Goal: Task Accomplishment & Management: Manage account settings

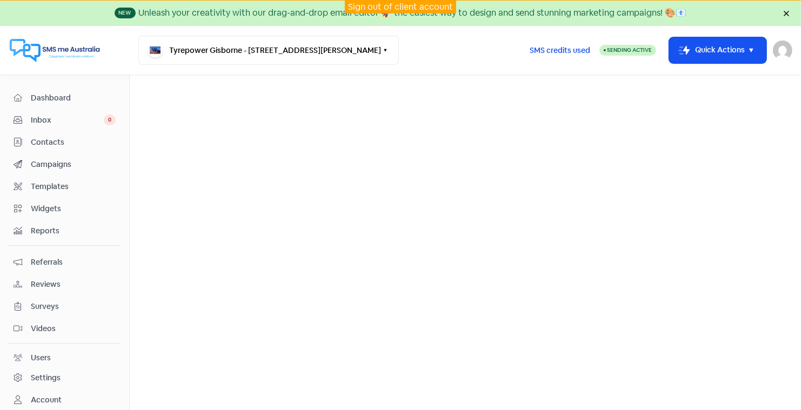
click at [49, 138] on span "Contacts" at bounding box center [73, 142] width 85 height 11
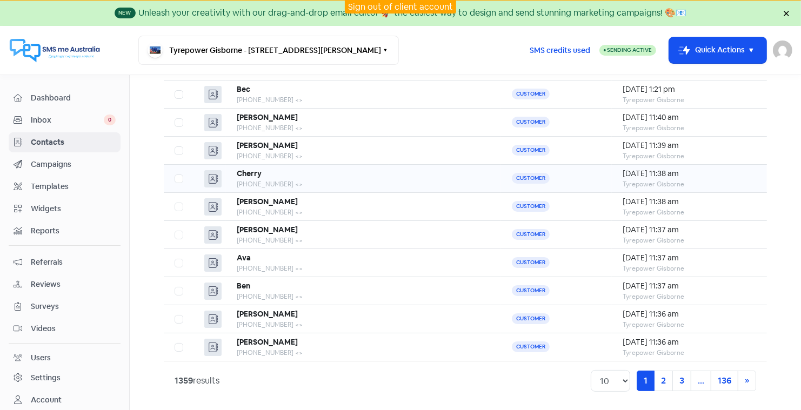
scroll to position [70, 0]
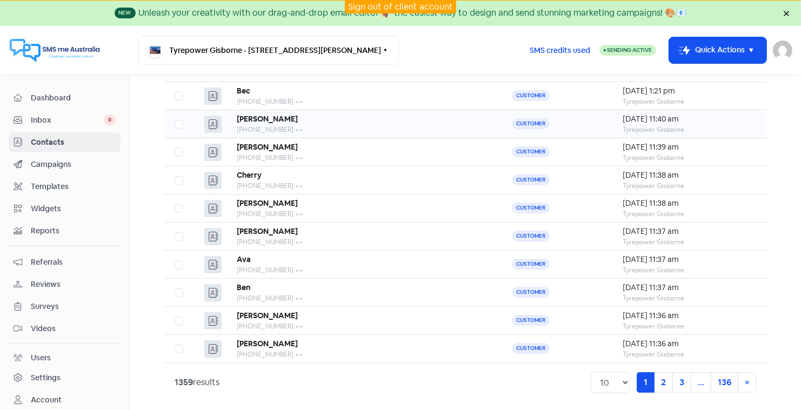
click at [249, 116] on b "Jane" at bounding box center [267, 119] width 61 height 10
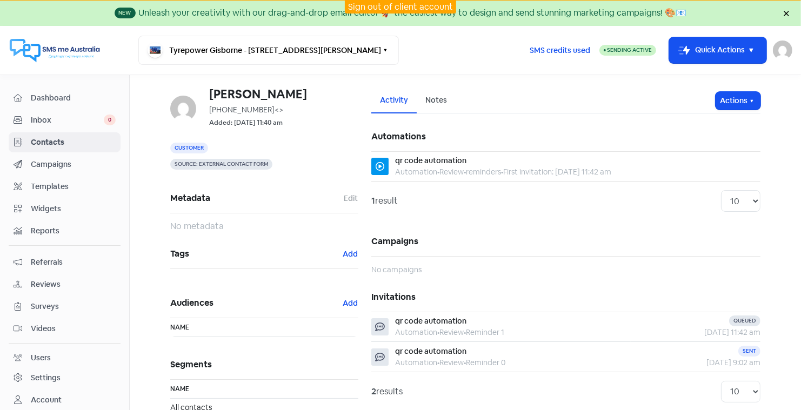
click at [55, 137] on span "Contacts" at bounding box center [73, 142] width 85 height 11
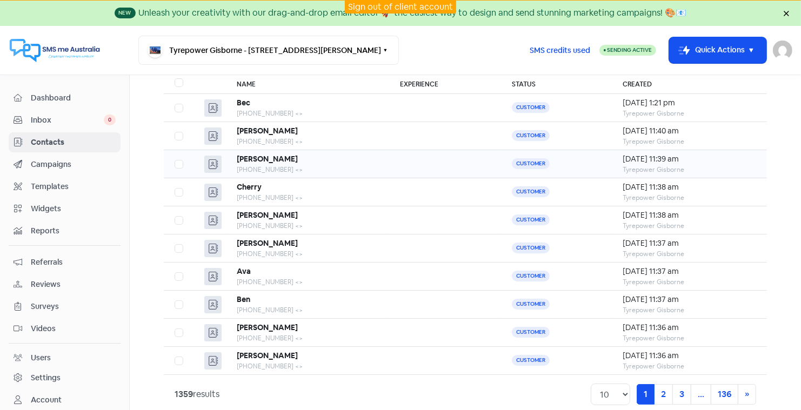
scroll to position [71, 0]
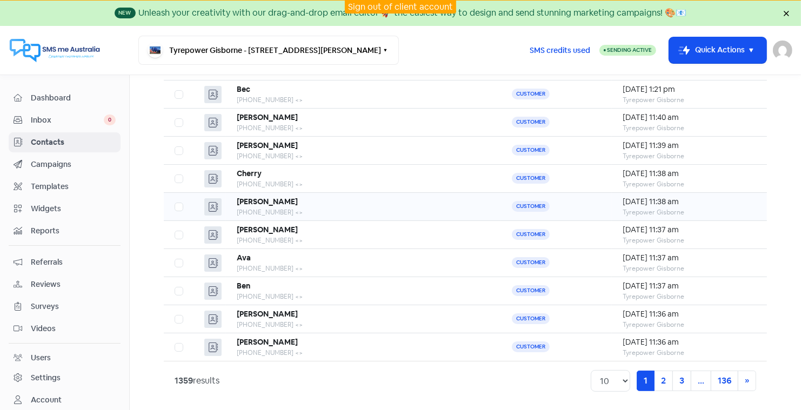
click at [255, 198] on b "Michael" at bounding box center [267, 202] width 61 height 10
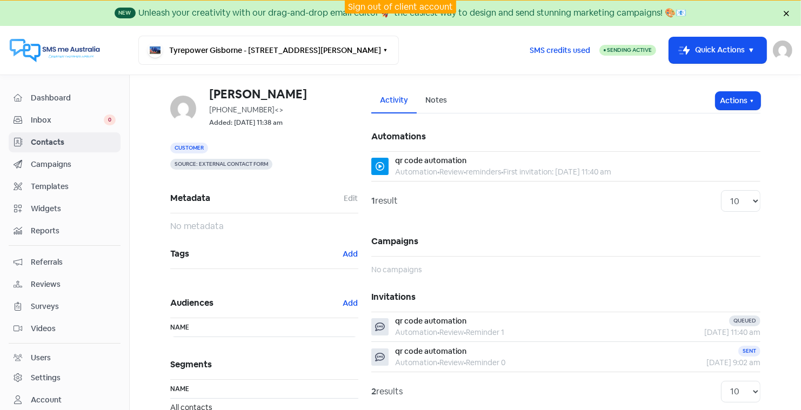
click at [56, 161] on span "Campaigns" at bounding box center [73, 164] width 85 height 11
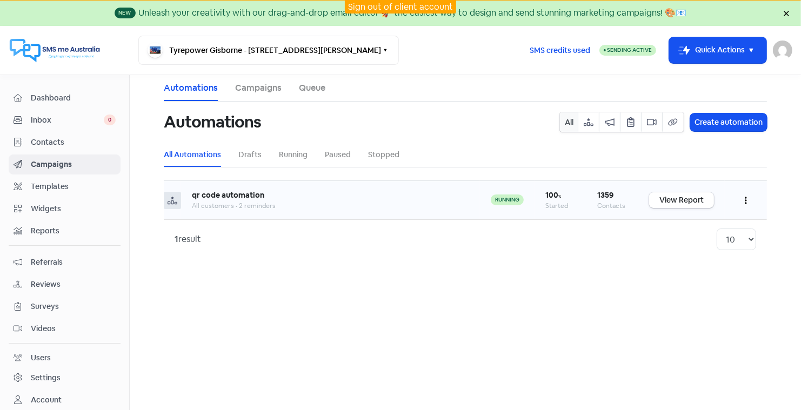
click at [747, 199] on button "button" at bounding box center [746, 200] width 21 height 25
click at [685, 224] on button "Edit" at bounding box center [712, 228] width 85 height 22
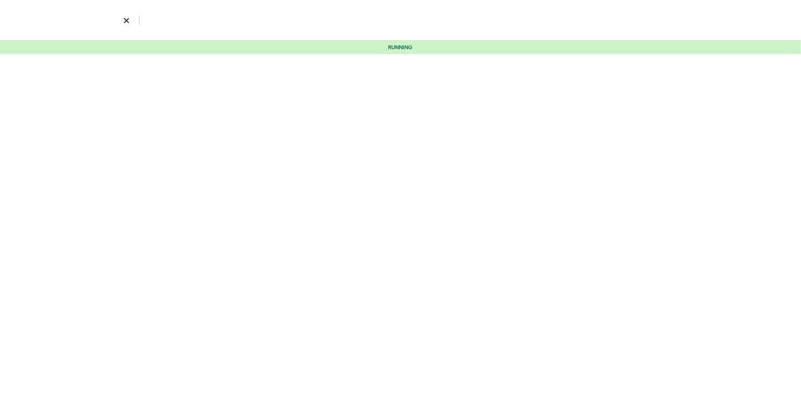
select select "3584"
select select "1"
select select "7"
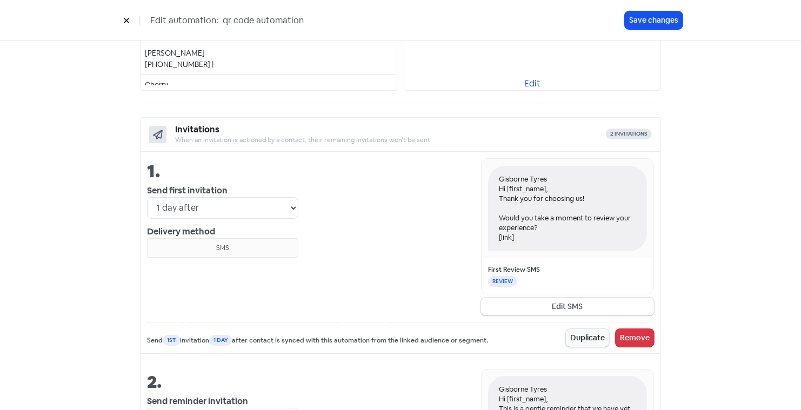
scroll to position [322, 0]
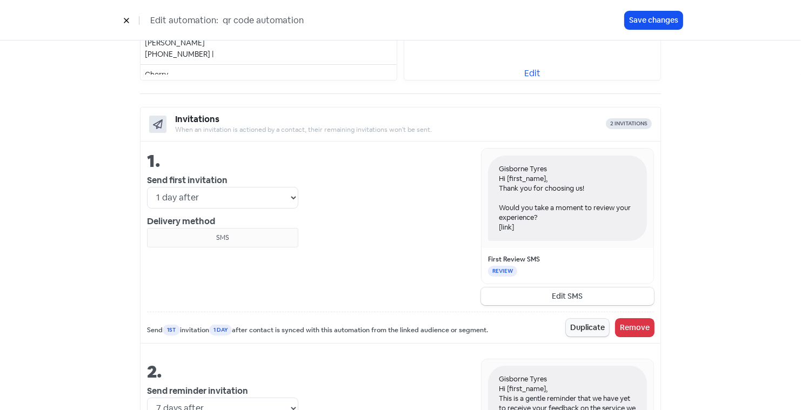
click at [560, 291] on button "Edit SMS" at bounding box center [567, 297] width 173 height 18
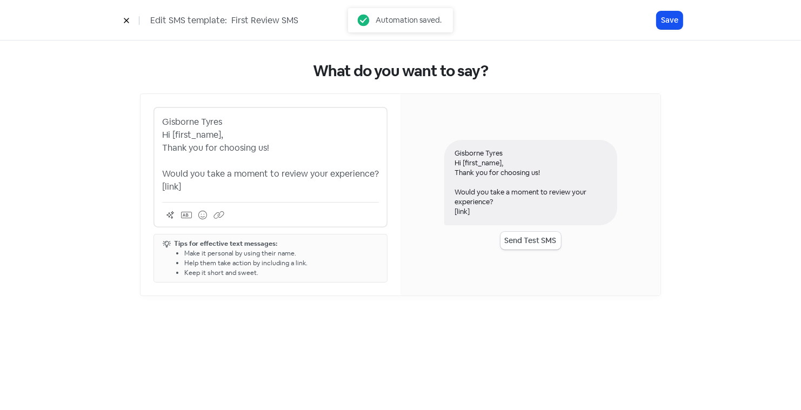
click at [163, 122] on p "Gisborne Tyres Hi [first_name], Thank you for choosing us! Would you take a mom…" at bounding box center [270, 155] width 217 height 78
click at [256, 122] on p "Tyrepower Gisborne Tyres Hi [first_name], Thank you for choosing us! Would you …" at bounding box center [270, 155] width 217 height 78
click at [534, 238] on button "Send Test SMS" at bounding box center [531, 241] width 61 height 18
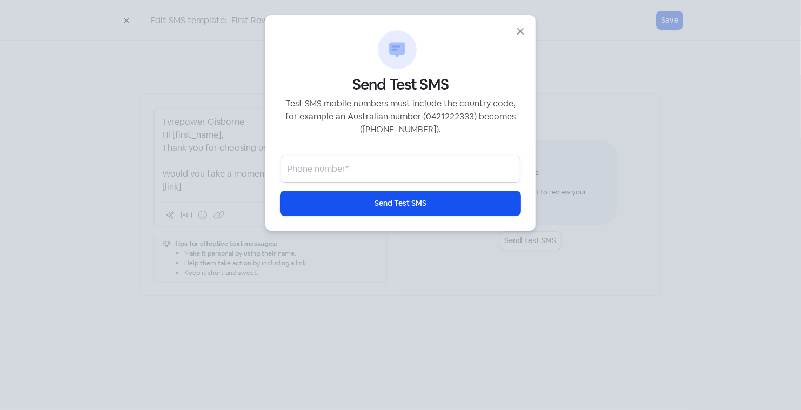
click at [342, 167] on input "text" at bounding box center [401, 169] width 240 height 27
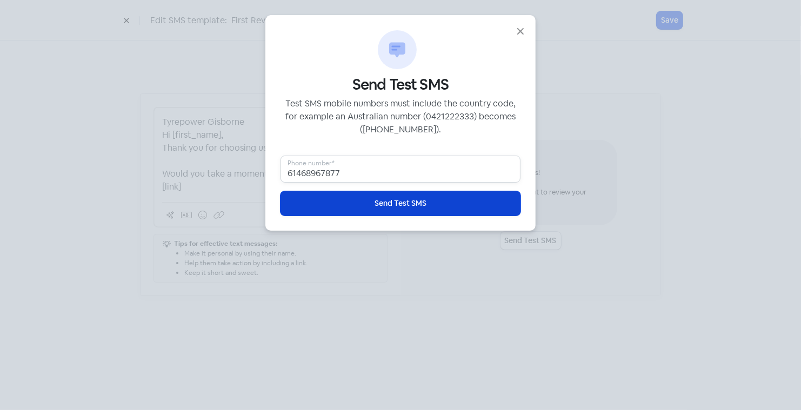
type input "61468967877"
click at [373, 204] on button "Icon For Loading Send Test SMS" at bounding box center [401, 203] width 240 height 24
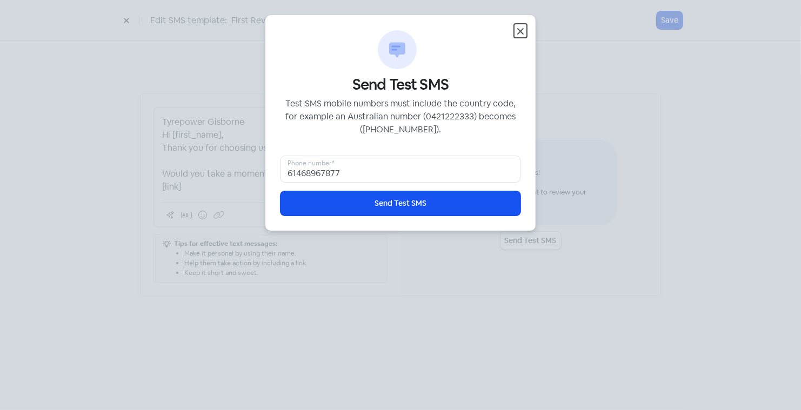
click at [520, 30] on icon "button" at bounding box center [520, 31] width 13 height 13
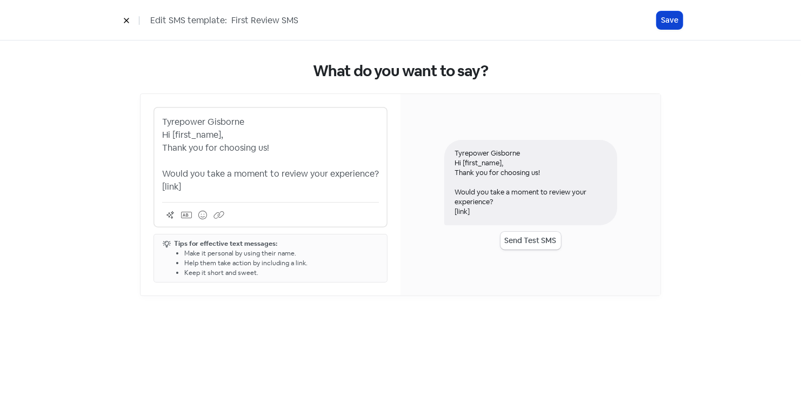
click at [669, 21] on button "Save" at bounding box center [670, 20] width 26 height 18
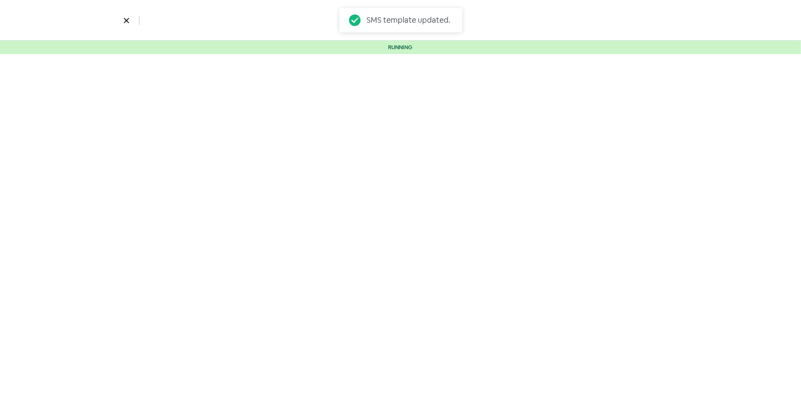
select select "3584"
select select "1"
select select "7"
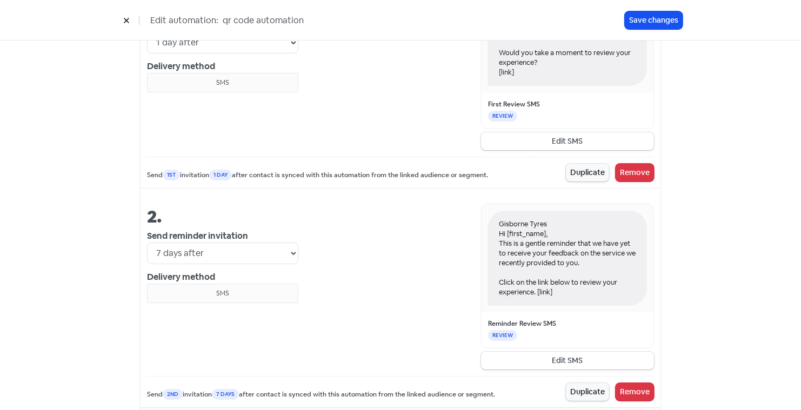
scroll to position [523, 0]
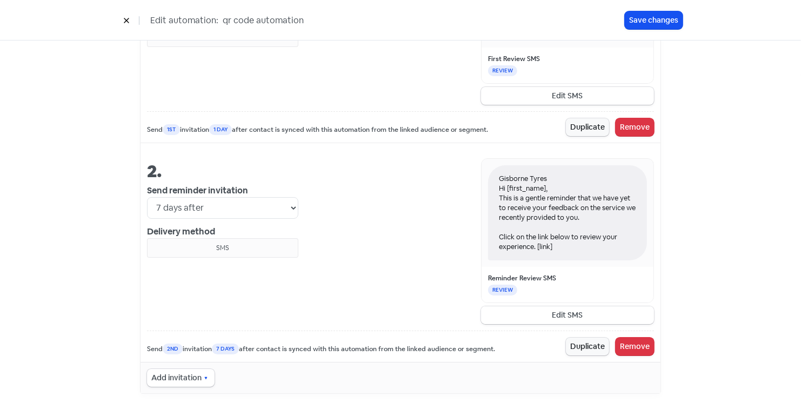
click at [549, 308] on button "Edit SMS" at bounding box center [567, 316] width 173 height 18
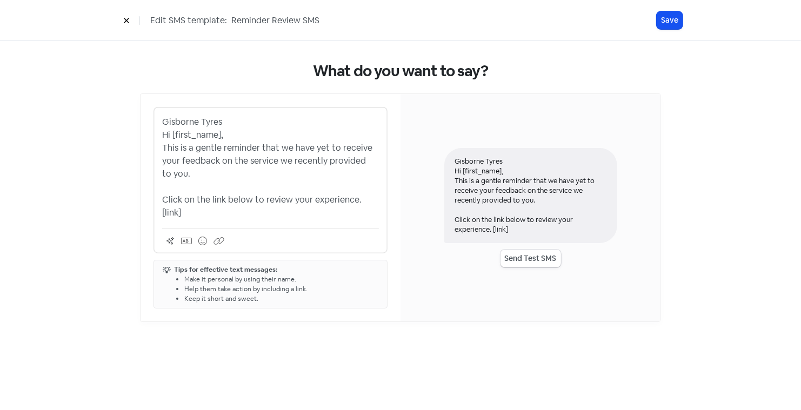
click at [163, 121] on p "Gisborne Tyres Hi [first_name], This is a gentle reminder that we have yet to r…" at bounding box center [270, 168] width 217 height 104
click at [255, 122] on p "Tyrepower Gisborne Tyres Hi [first_name], This is a gentle reminder that we hav…" at bounding box center [270, 168] width 217 height 104
click at [530, 251] on button "Send Test SMS" at bounding box center [531, 259] width 61 height 18
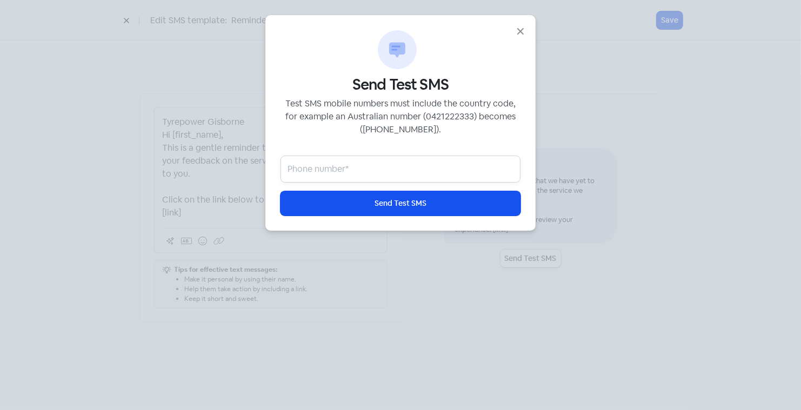
click at [374, 169] on input "text" at bounding box center [401, 169] width 240 height 27
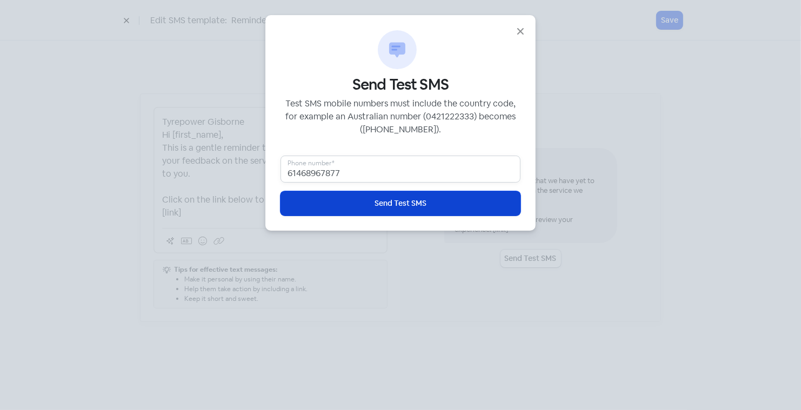
type input "61468967877"
click at [401, 198] on span "Send Test SMS" at bounding box center [401, 203] width 52 height 11
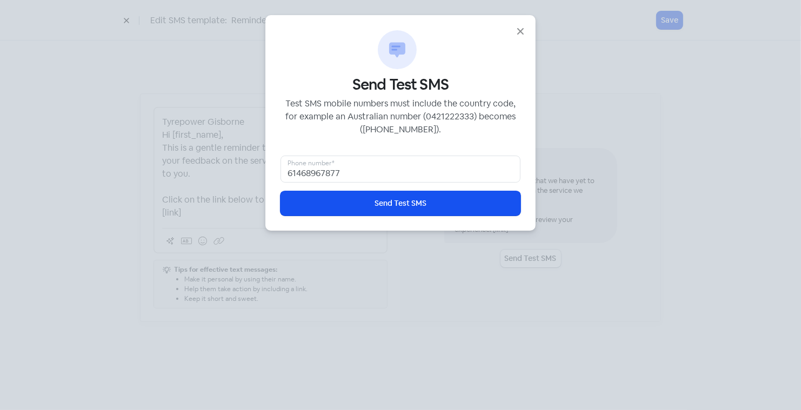
click at [670, 18] on div "Icon For Chat#6 Send Test SMS Test SMS mobile numbers must include the country …" at bounding box center [400, 205] width 801 height 410
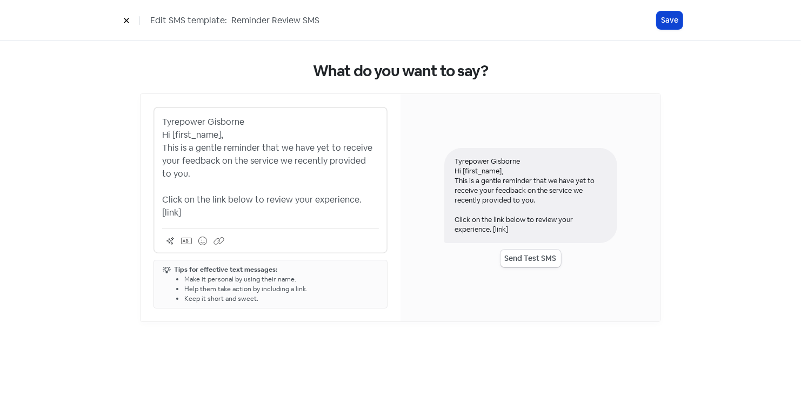
click at [670, 18] on button "Save" at bounding box center [670, 20] width 26 height 18
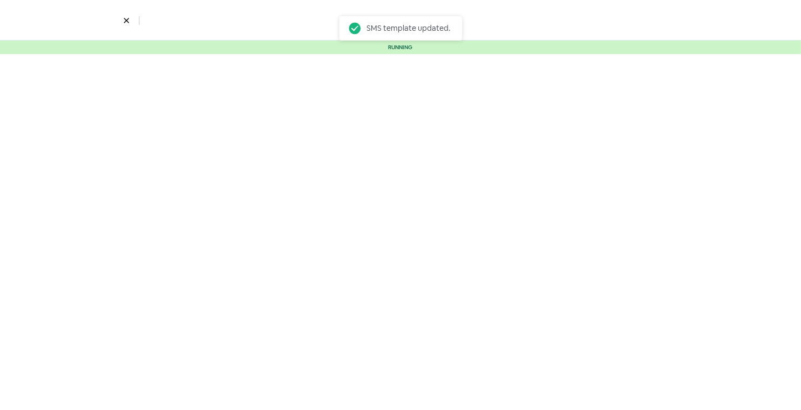
select select "3584"
select select "1"
select select "7"
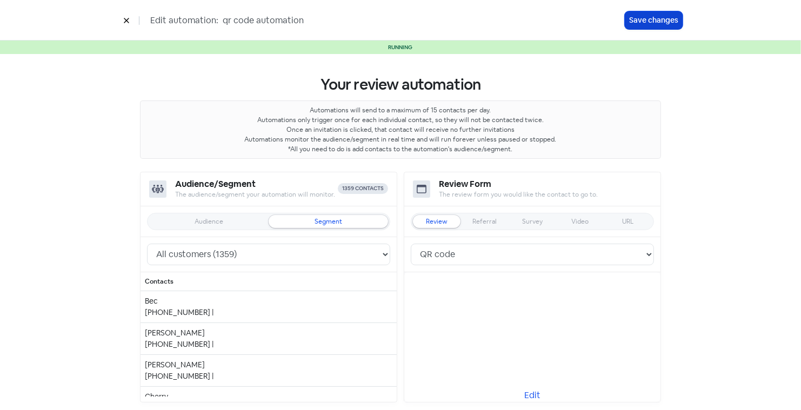
click at [653, 19] on button "Save changes" at bounding box center [654, 20] width 58 height 18
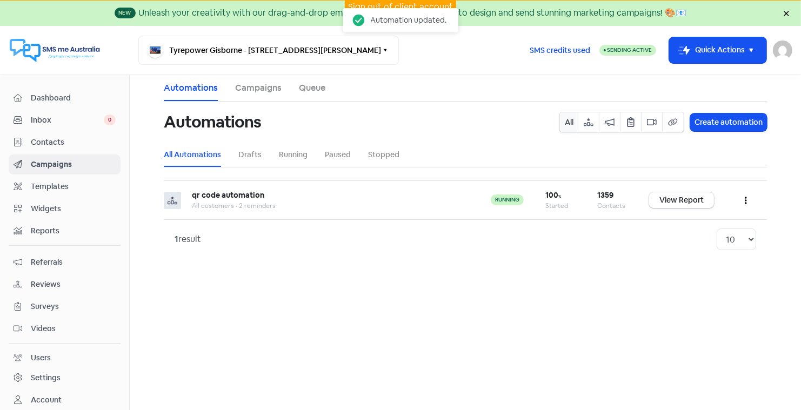
click at [48, 97] on span "Dashboard" at bounding box center [73, 97] width 85 height 11
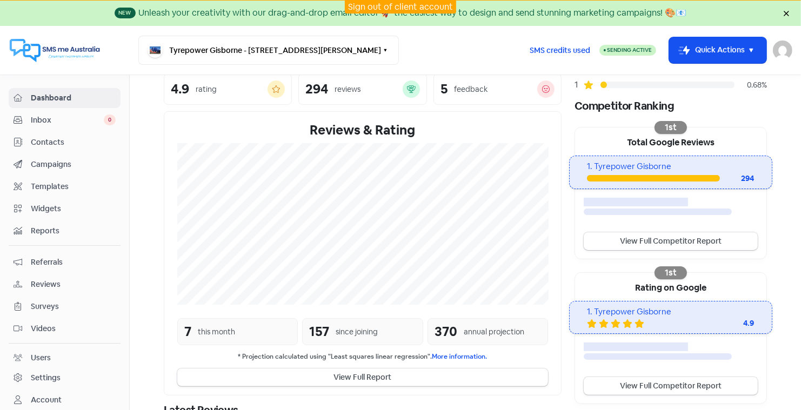
scroll to position [168, 0]
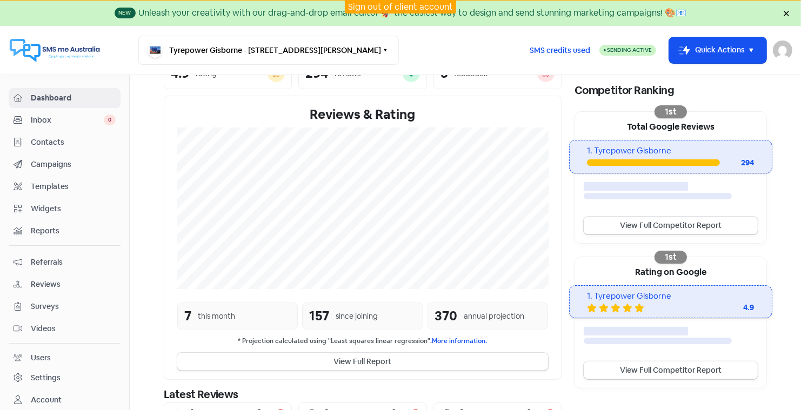
click at [392, 4] on link "Sign out of client account" at bounding box center [400, 6] width 105 height 11
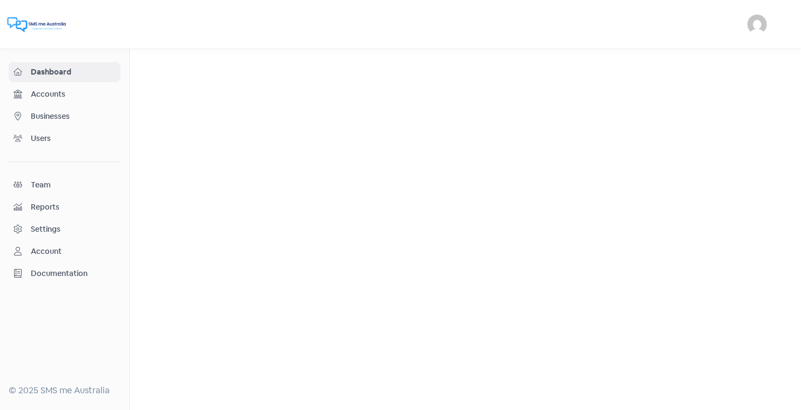
click at [55, 115] on span "Businesses" at bounding box center [73, 116] width 85 height 11
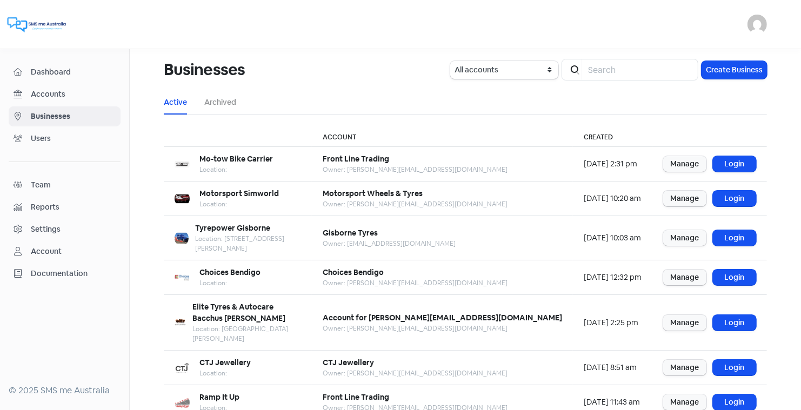
scroll to position [131, 0]
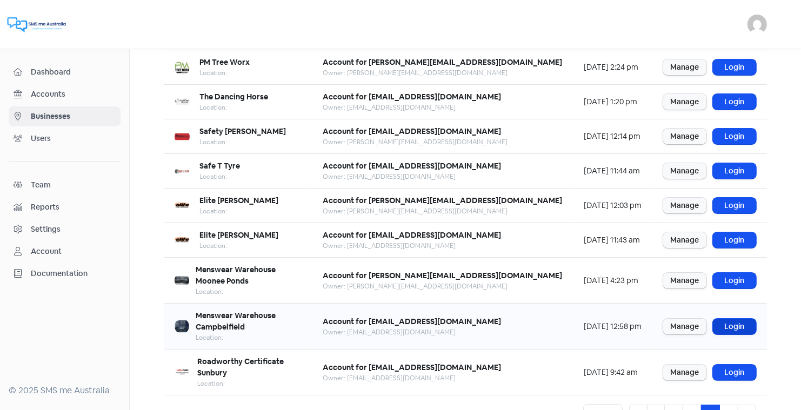
click at [734, 319] on link "Login" at bounding box center [734, 327] width 43 height 16
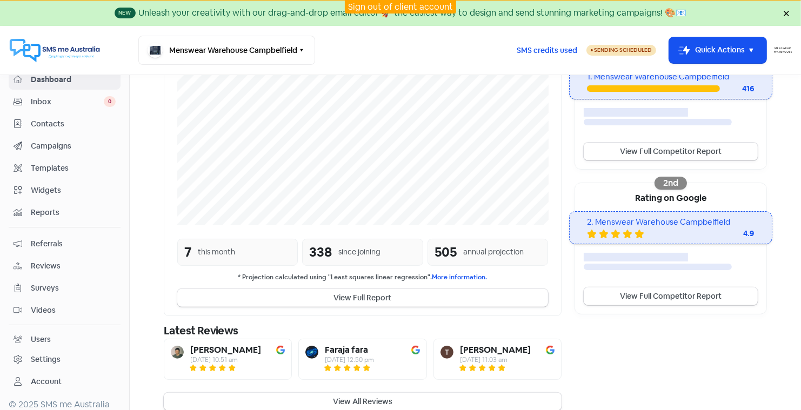
scroll to position [243, 0]
click at [46, 98] on span "Inbox" at bounding box center [67, 101] width 73 height 11
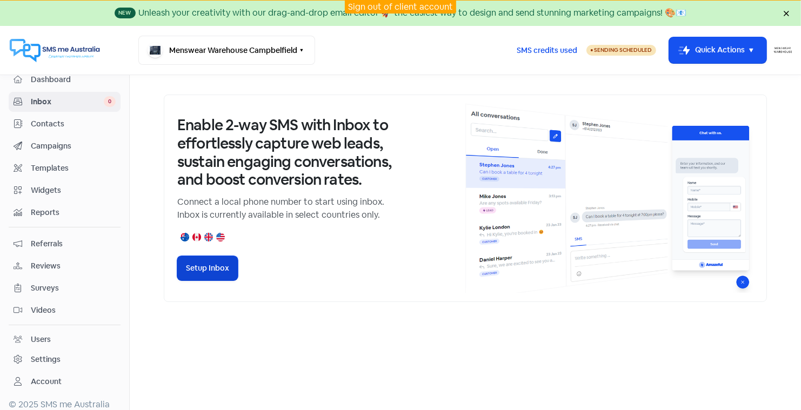
click at [203, 268] on button "Setup Inbox" at bounding box center [207, 268] width 61 height 24
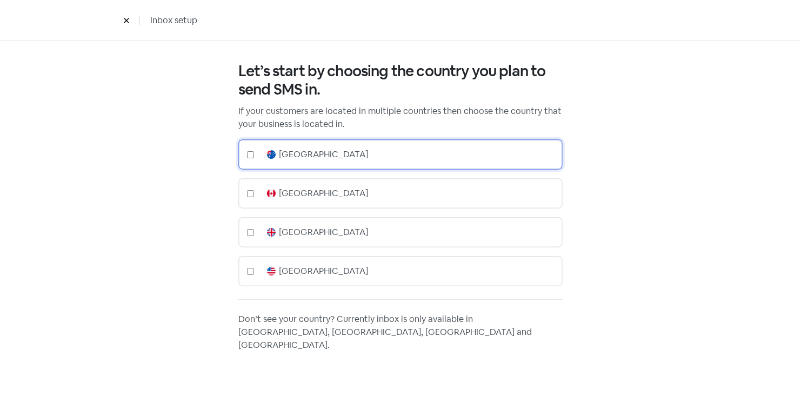
click at [249, 152] on input "checkbox" at bounding box center [250, 154] width 7 height 7
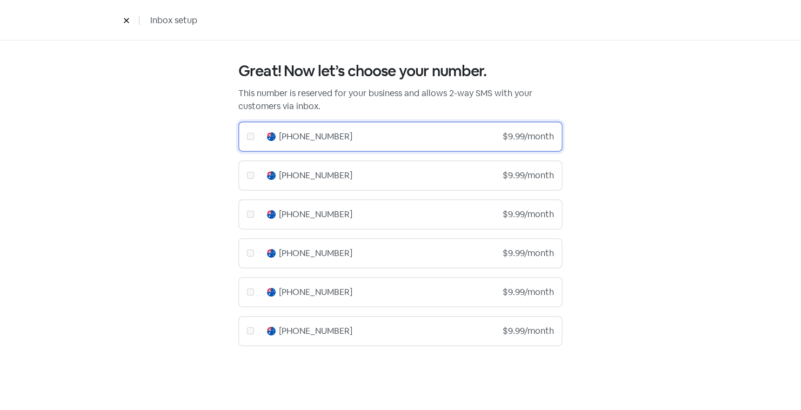
click at [296, 134] on div "+61480095240" at bounding box center [316, 136] width 74 height 13
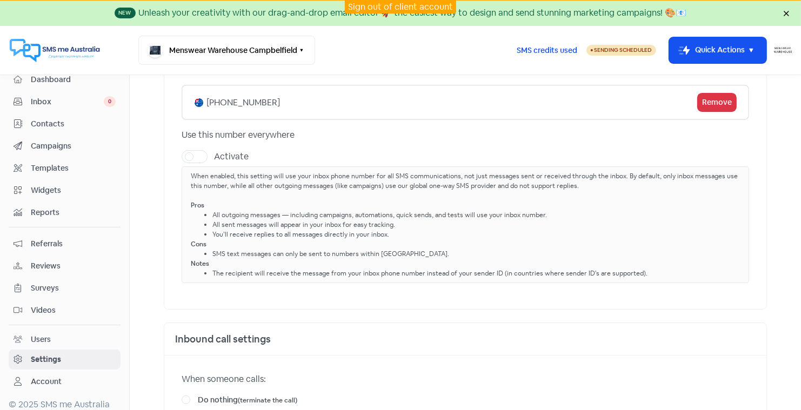
scroll to position [147, 0]
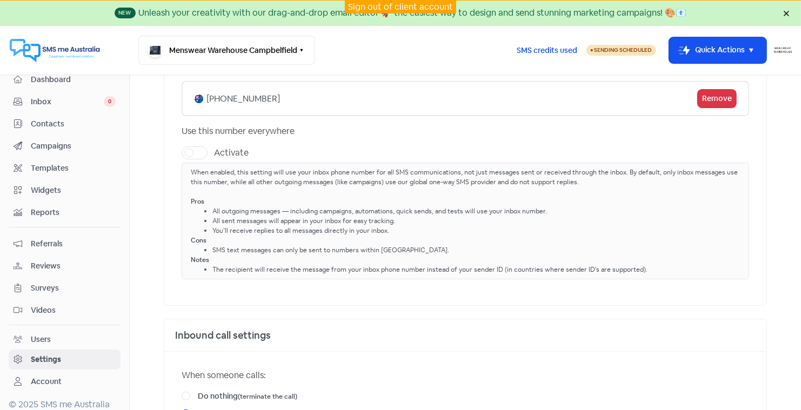
click at [214, 154] on label "Activate" at bounding box center [231, 153] width 35 height 13
click at [214, 154] on input "Activate" at bounding box center [217, 150] width 7 height 7
checkbox input "true"
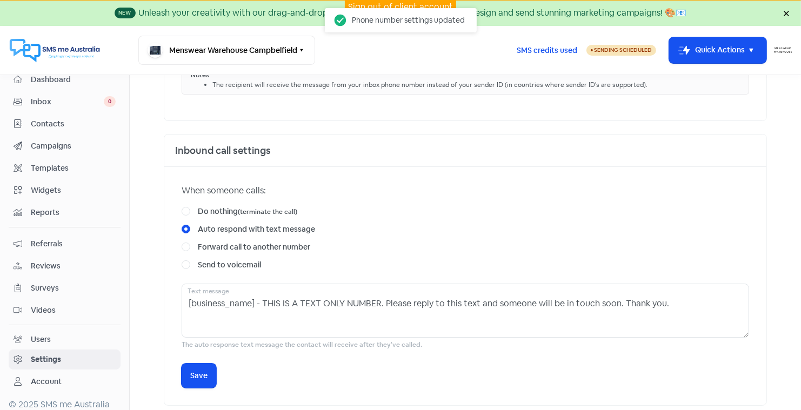
scroll to position [338, 0]
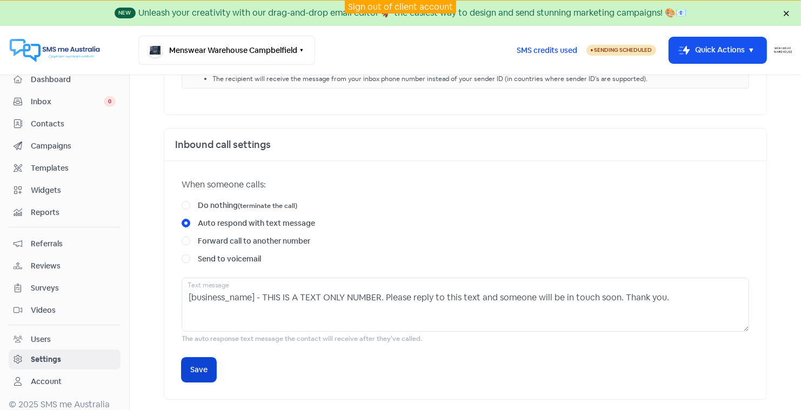
click at [198, 367] on span "Save" at bounding box center [198, 369] width 17 height 11
click at [199, 366] on span "Save" at bounding box center [198, 369] width 17 height 11
click at [49, 261] on span "Reviews" at bounding box center [73, 266] width 85 height 11
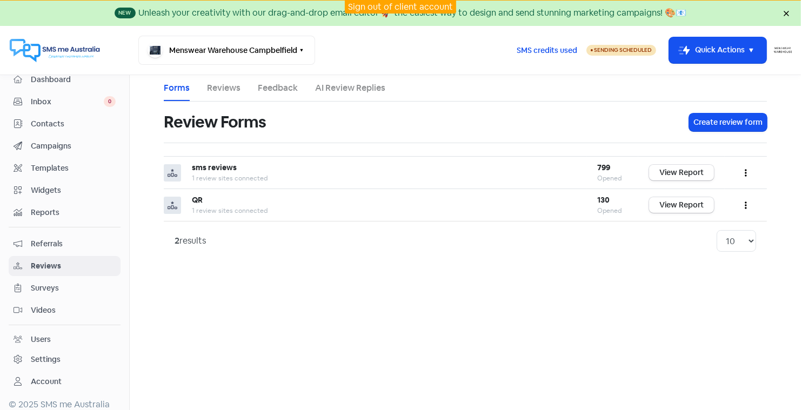
click at [53, 142] on span "Campaigns" at bounding box center [73, 146] width 85 height 11
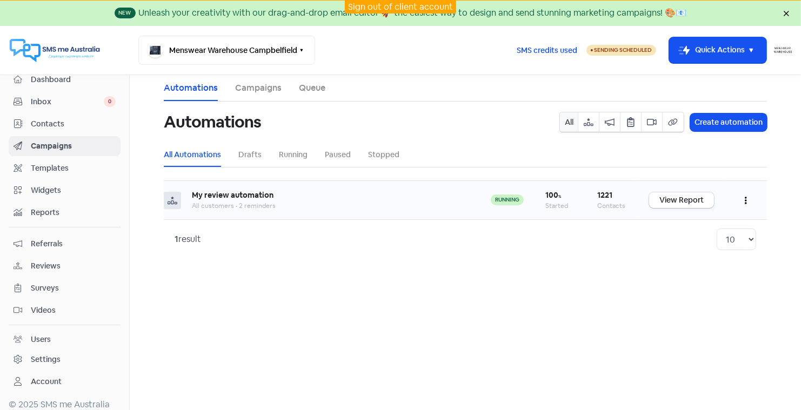
click at [743, 202] on button "button" at bounding box center [746, 200] width 21 height 25
click at [687, 220] on button "Edit" at bounding box center [712, 228] width 85 height 22
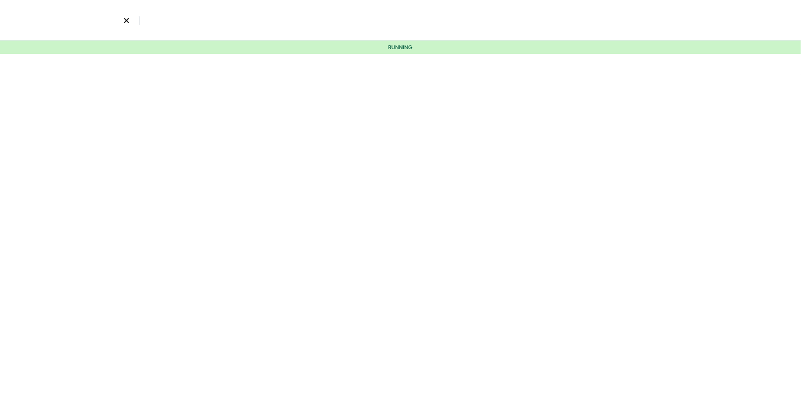
select select "898"
select select "1073"
select select "7"
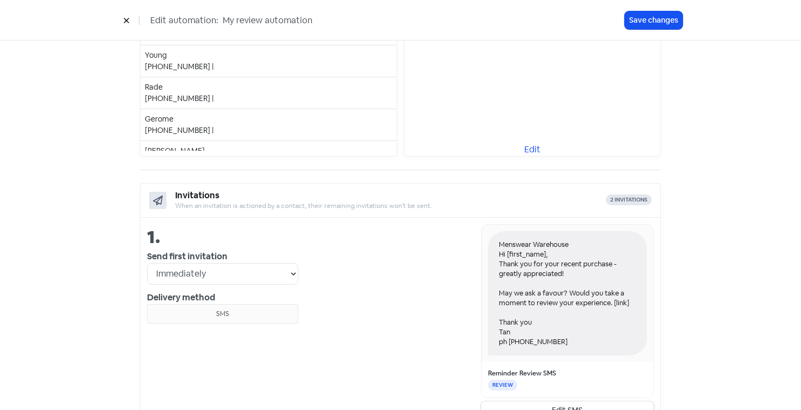
scroll to position [205, 0]
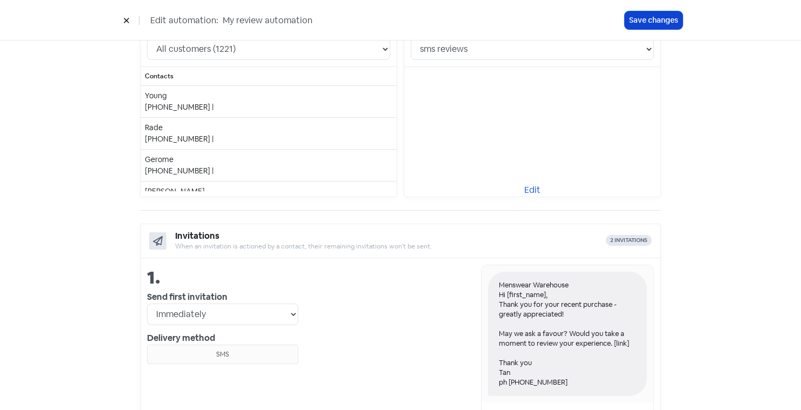
click at [651, 16] on button "Save changes" at bounding box center [654, 20] width 58 height 18
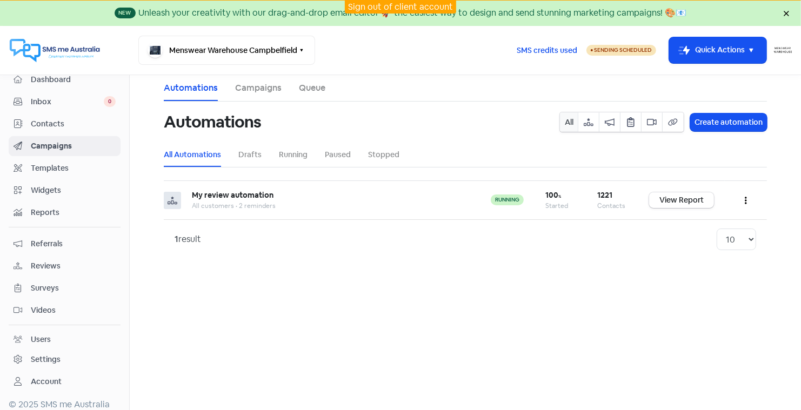
click at [54, 354] on div "Settings" at bounding box center [46, 359] width 30 height 11
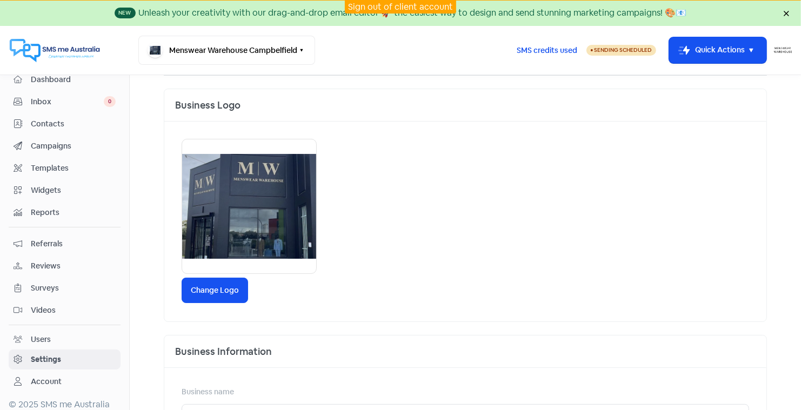
scroll to position [118, 0]
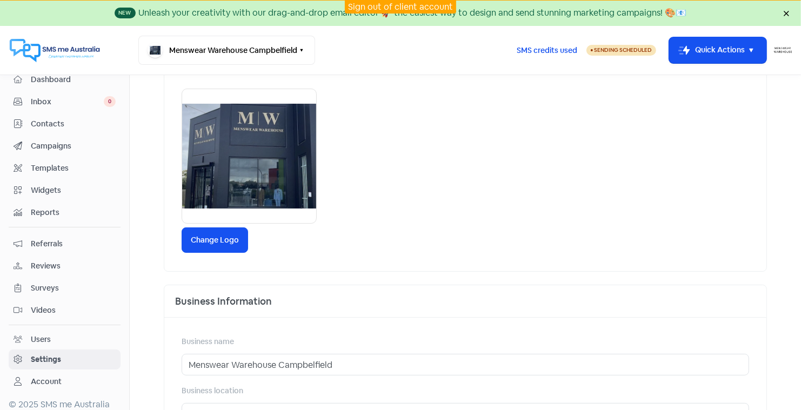
click at [49, 186] on span "Widgets" at bounding box center [73, 190] width 85 height 11
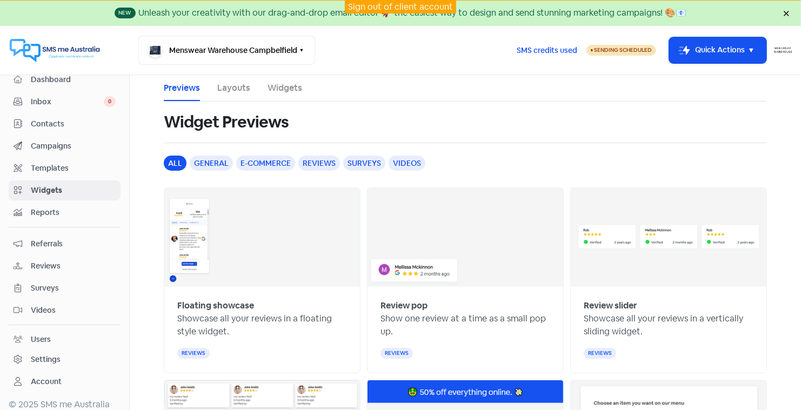
click at [285, 88] on link "Widgets" at bounding box center [285, 88] width 35 height 13
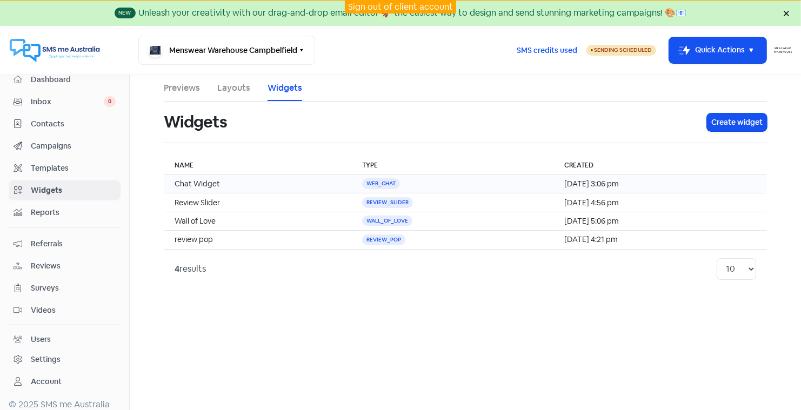
click at [199, 181] on td "Chat Widget" at bounding box center [258, 184] width 188 height 18
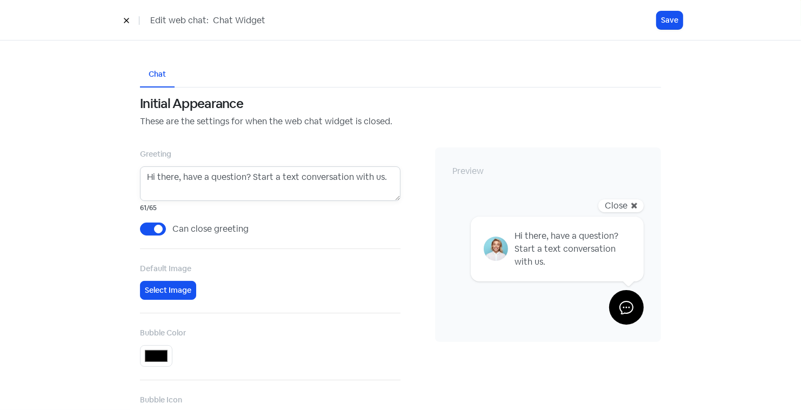
click at [388, 178] on textarea "Hi there, have a question? Start a text conversation with us." at bounding box center [270, 184] width 261 height 35
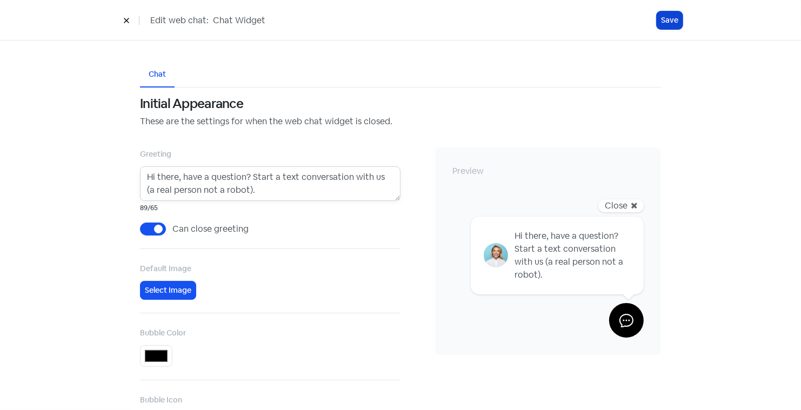
type textarea "Hi there, have a question? Start a text conversation with us (a real person not…"
click at [667, 19] on button "Save" at bounding box center [670, 20] width 26 height 18
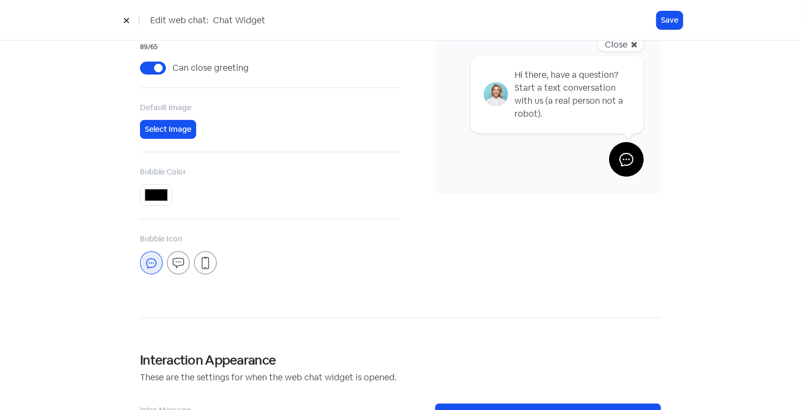
scroll to position [157, 0]
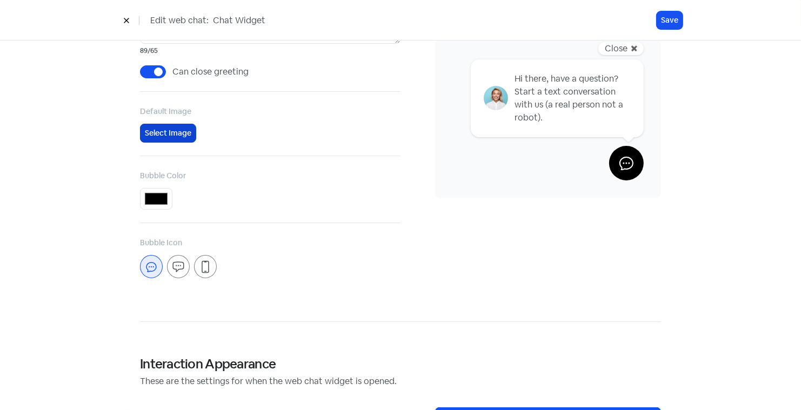
click at [158, 133] on button "Select Image" at bounding box center [168, 133] width 56 height 19
click at [168, 130] on button "Select Image" at bounding box center [168, 133] width 56 height 19
click at [669, 20] on button "Save" at bounding box center [670, 20] width 26 height 18
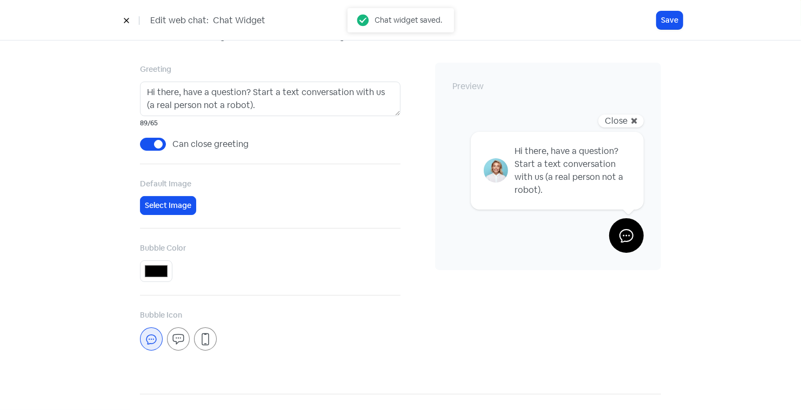
scroll to position [0, 0]
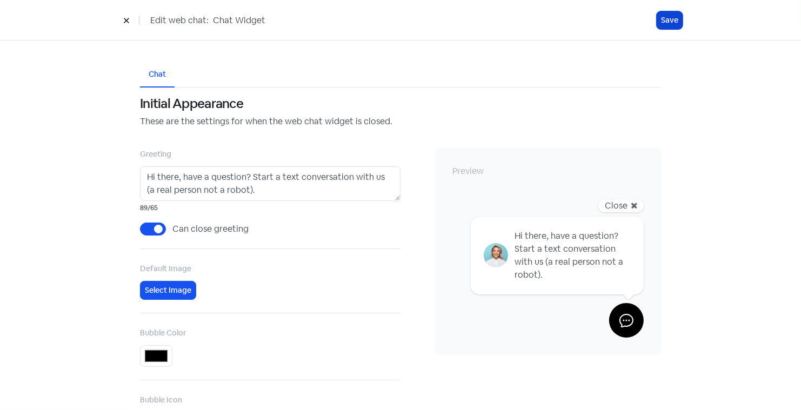
click at [667, 17] on button "Save" at bounding box center [670, 20] width 26 height 18
click at [124, 22] on icon at bounding box center [126, 20] width 6 height 6
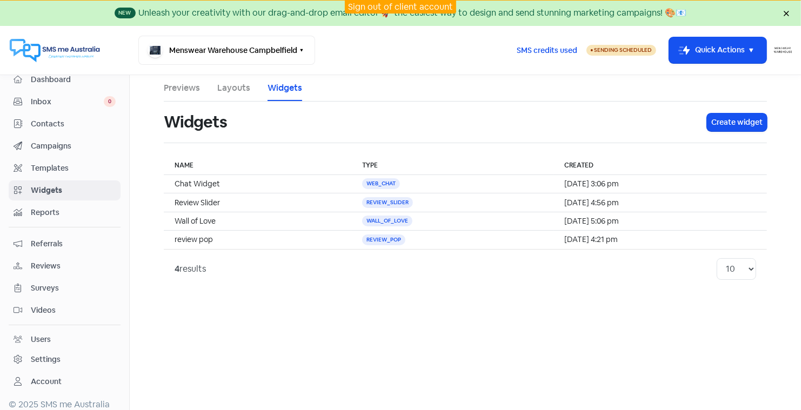
click at [51, 334] on div "Users" at bounding box center [65, 340] width 102 height 12
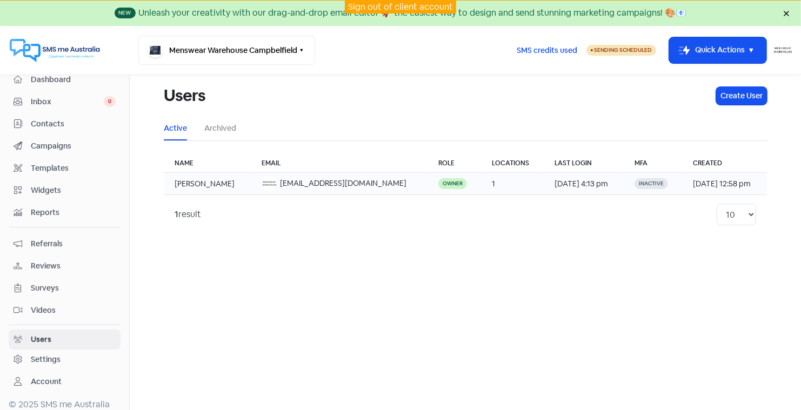
click at [288, 181] on span "menswearhousewls@gmail.com" at bounding box center [343, 183] width 127 height 10
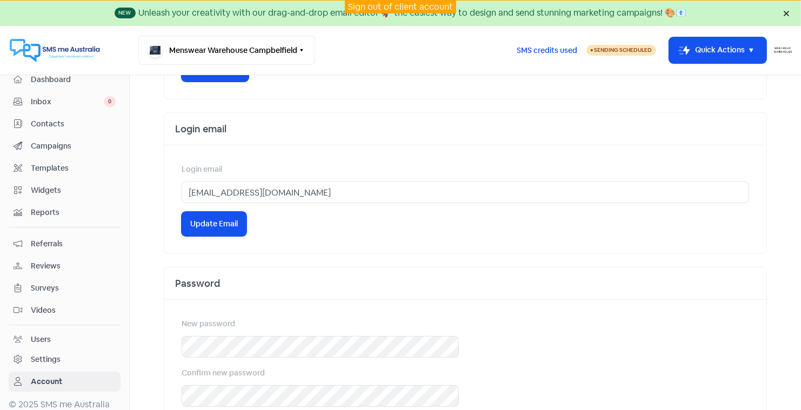
scroll to position [390, 0]
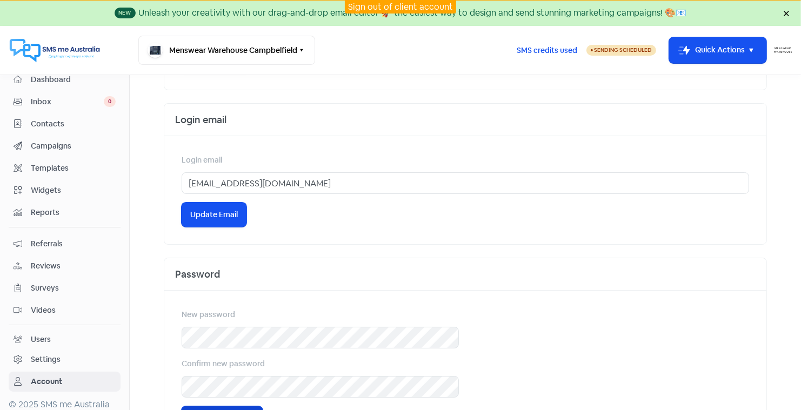
click at [401, 6] on link "Sign out of client account" at bounding box center [400, 6] width 105 height 11
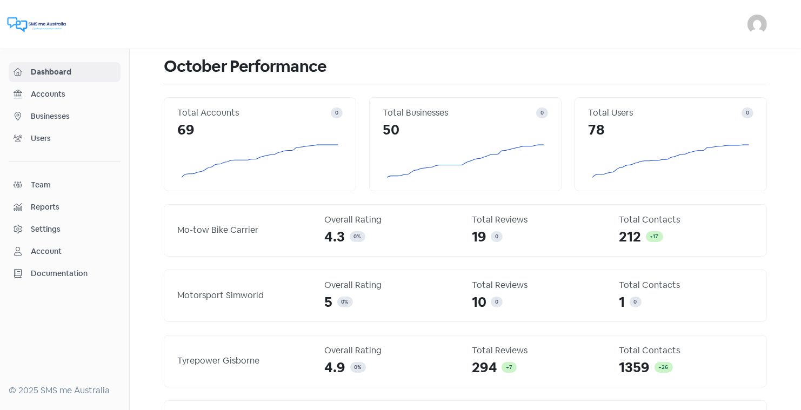
click at [51, 115] on span "Businesses" at bounding box center [73, 116] width 85 height 11
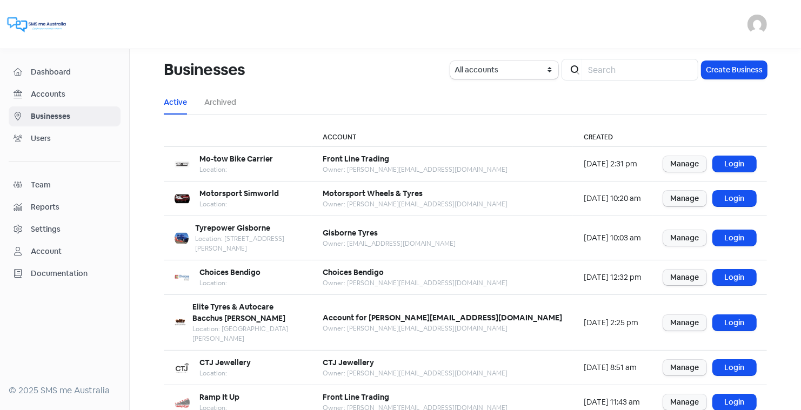
click at [352, 118] on div "Businesses All accounts Gisborne Tyres Choices Bendigo CTJ Jewellery Front Line…" at bounding box center [465, 311] width 616 height 525
